Goal: Find specific page/section: Find specific page/section

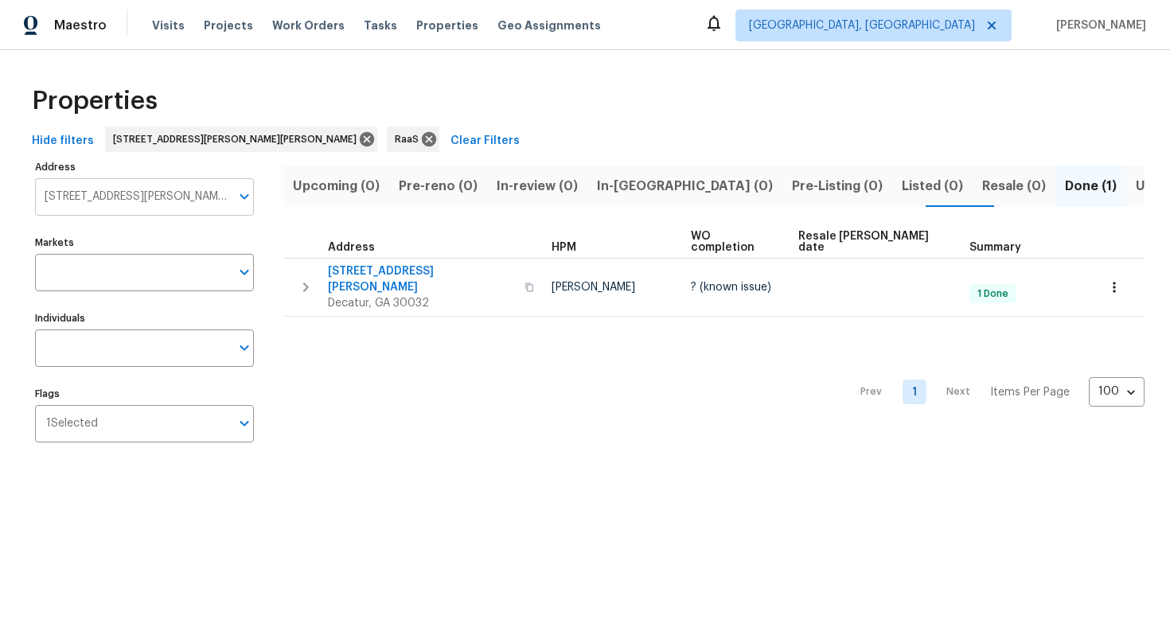
click at [162, 202] on input "[STREET_ADDRESS][PERSON_NAME][PERSON_NAME]" at bounding box center [132, 196] width 195 height 37
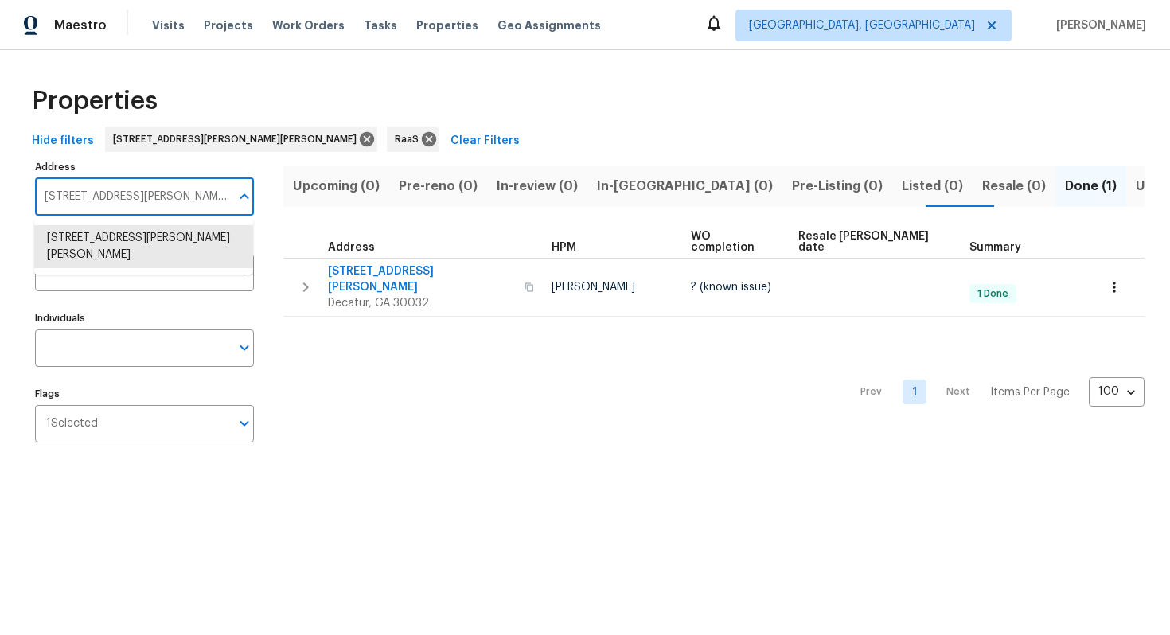
paste input "[STREET_ADDRESS][PERSON_NAME]"
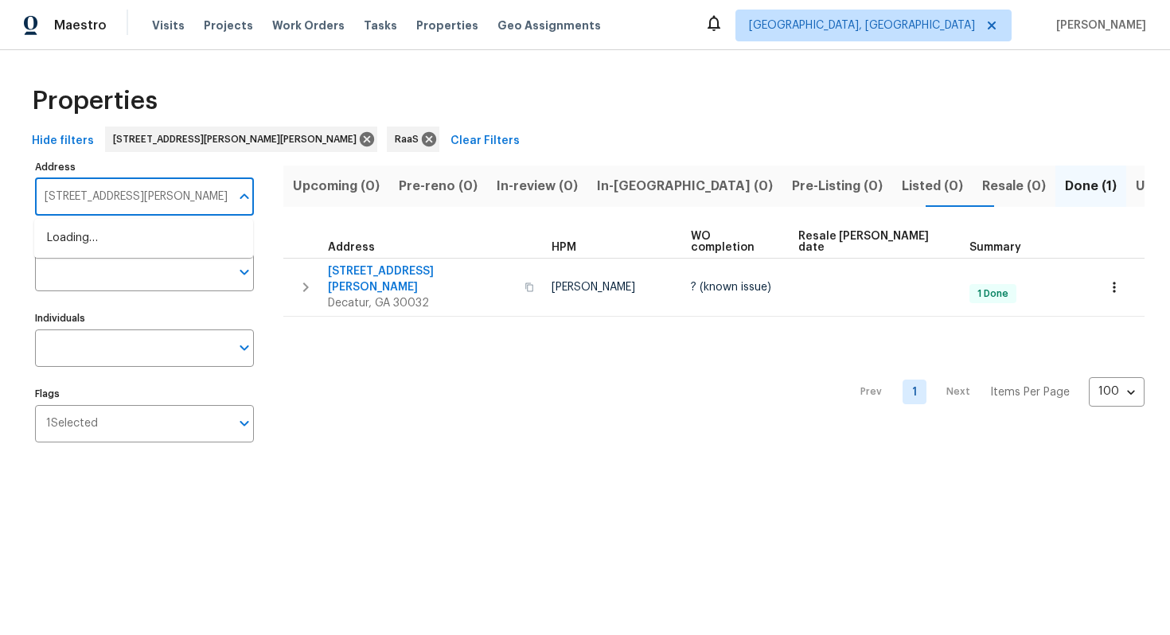
scroll to position [0, 13]
type input "[STREET_ADDRESS][PERSON_NAME]"
click at [150, 241] on li "[STREET_ADDRESS][PERSON_NAME]" at bounding box center [143, 238] width 219 height 26
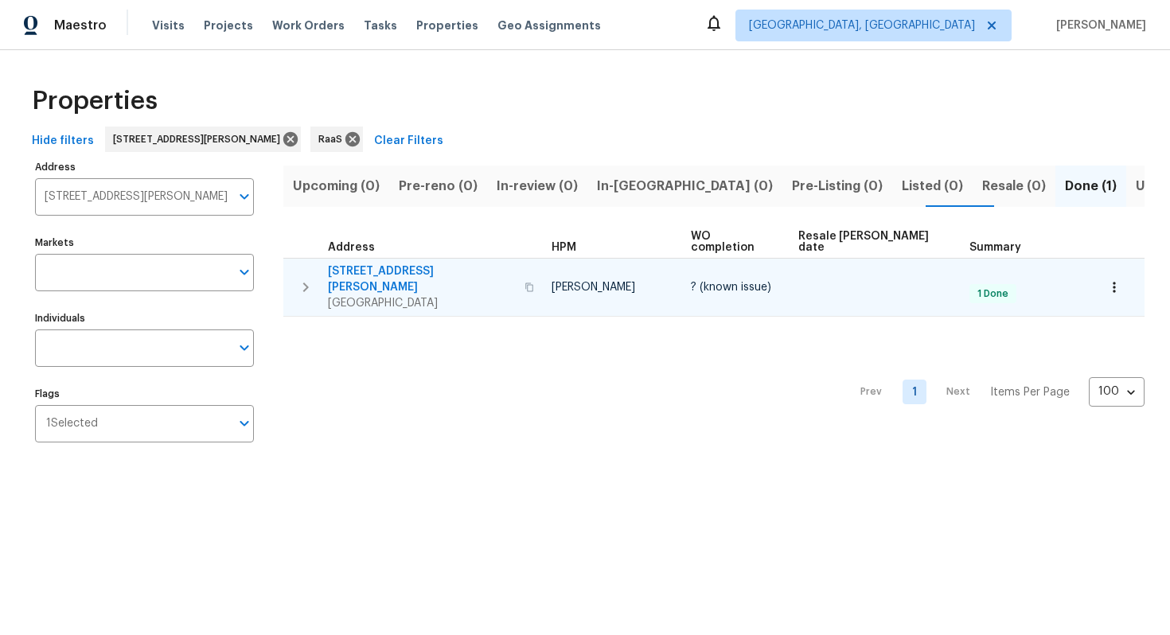
click at [404, 263] on span "[STREET_ADDRESS][PERSON_NAME]" at bounding box center [421, 279] width 187 height 32
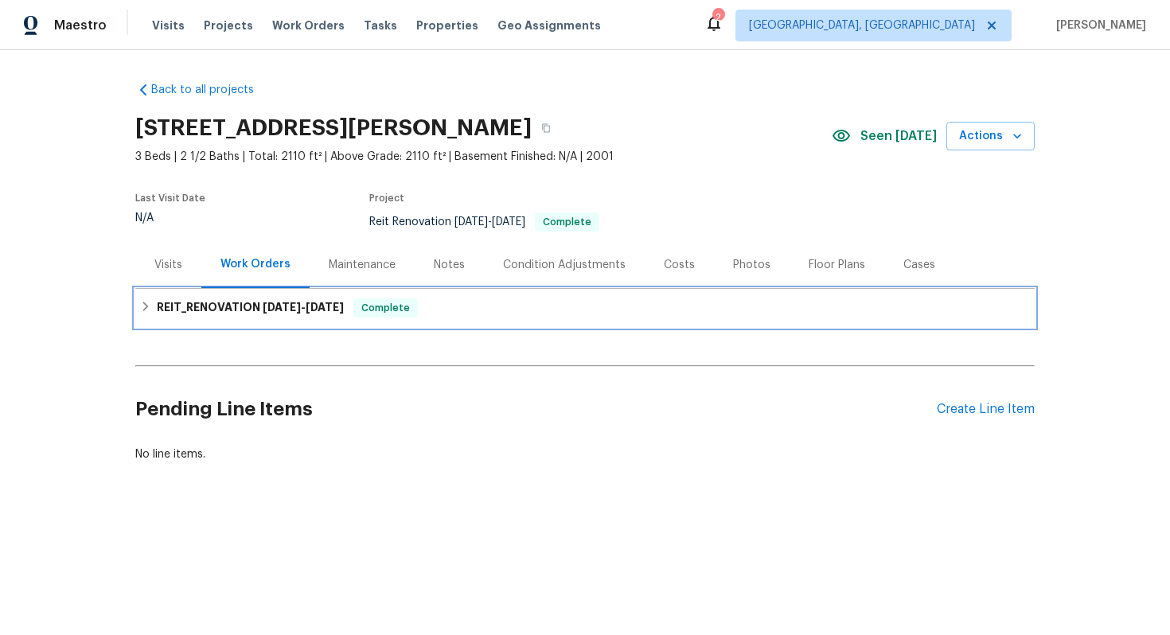
click at [240, 312] on h6 "REIT_RENOVATION 9/19/25 - 9/19/25" at bounding box center [250, 308] width 187 height 19
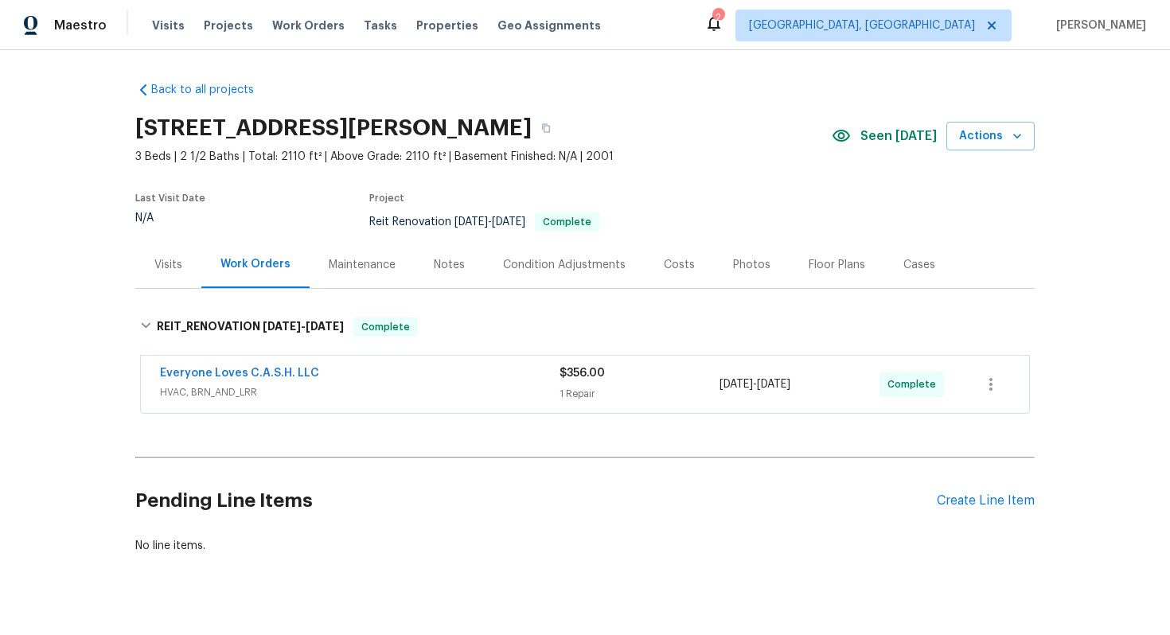
click at [664, 257] on div "Costs" at bounding box center [679, 265] width 31 height 16
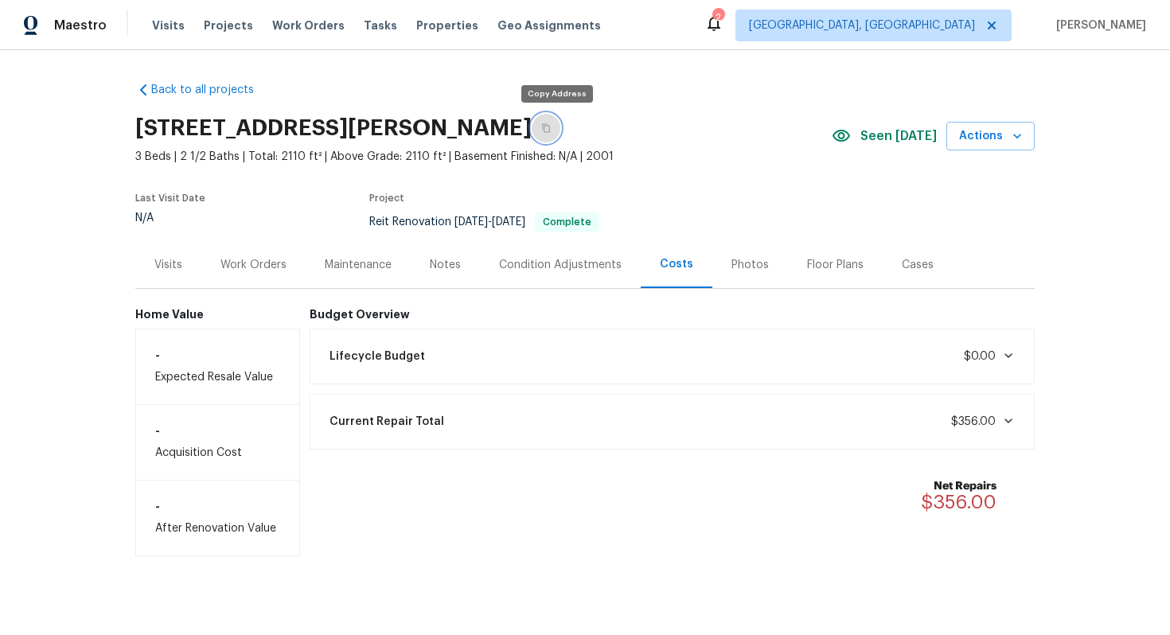
click at [550, 124] on icon "button" at bounding box center [546, 128] width 8 height 9
click at [256, 274] on div "Work Orders" at bounding box center [253, 264] width 104 height 47
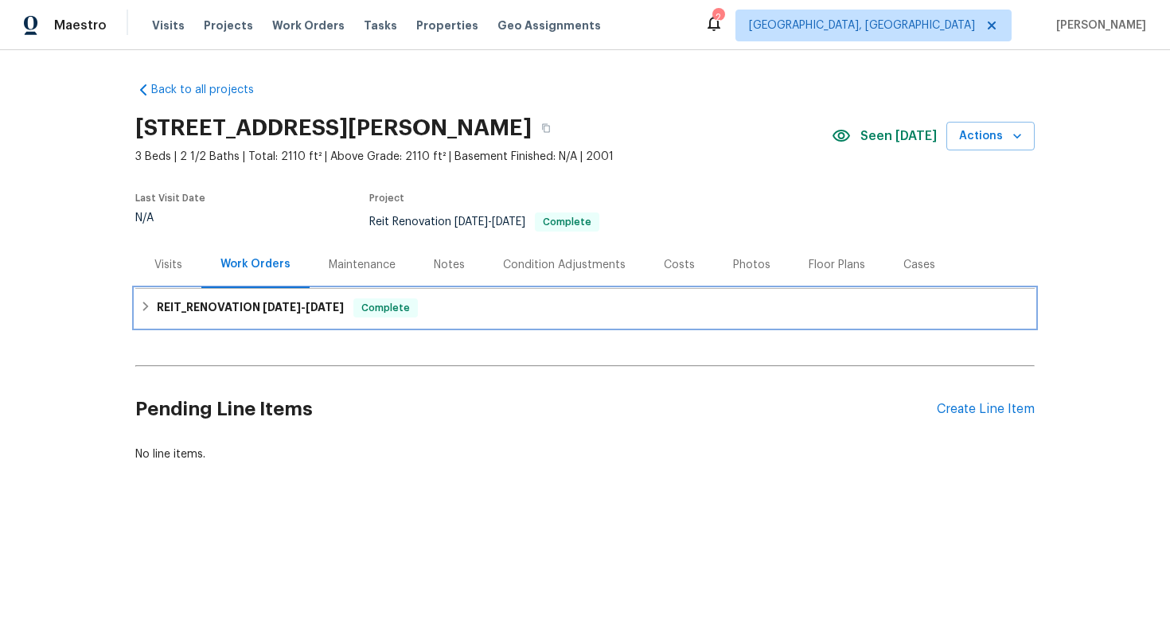
click at [256, 311] on h6 "REIT_RENOVATION 9/19/25 - 9/19/25" at bounding box center [250, 308] width 187 height 19
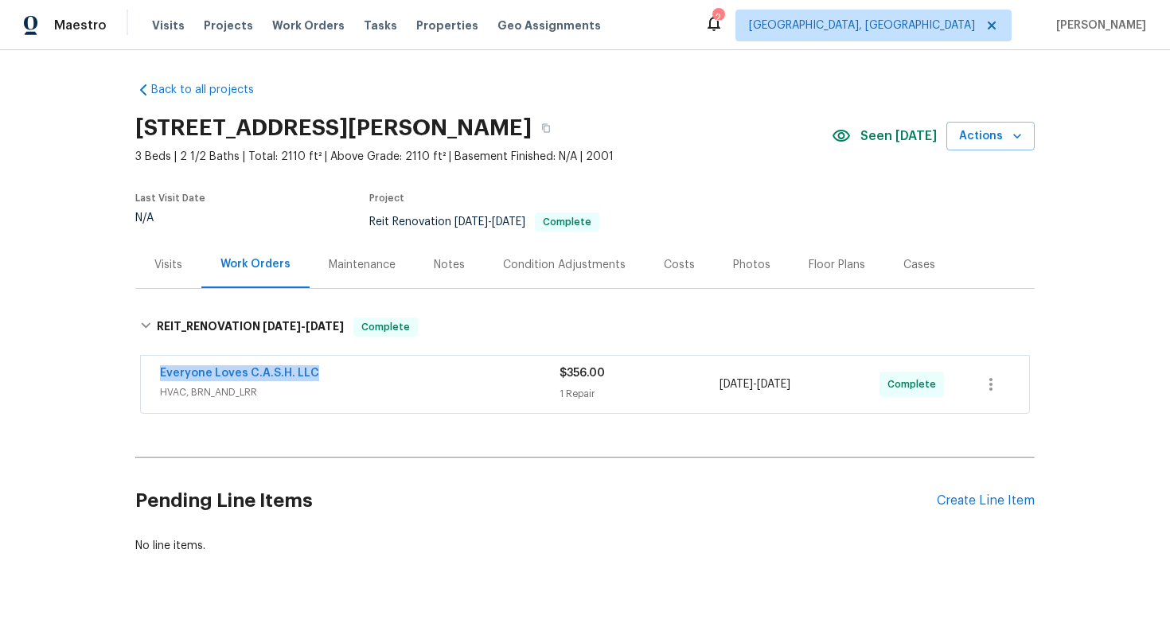
drag, startPoint x: 150, startPoint y: 371, endPoint x: 355, endPoint y: 372, distance: 204.6
click at [355, 372] on div "Everyone Loves C.A.S.H. LLC HVAC, BRN_AND_LRR $356.00 1 Repair 9/19/2025 - 9/19…" at bounding box center [585, 384] width 888 height 57
copy link "Everyone Loves C.A.S.H. LLC"
